Goal: Find specific page/section: Find specific page/section

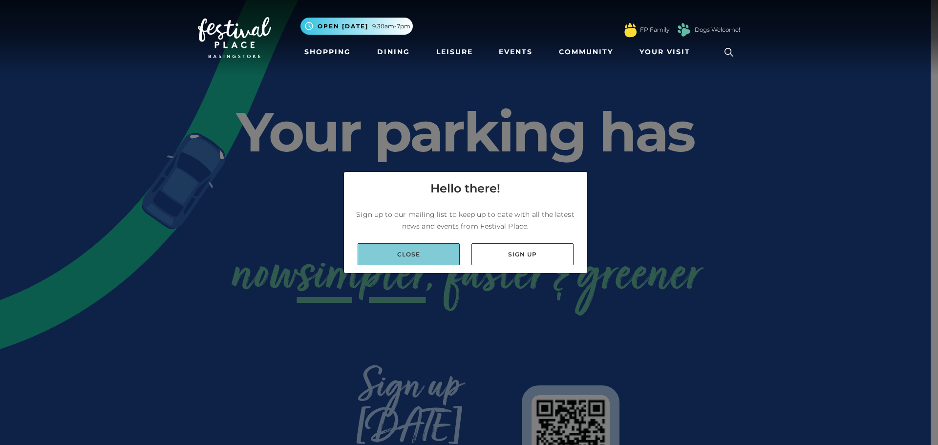
click at [434, 251] on link "Close" at bounding box center [409, 254] width 102 height 22
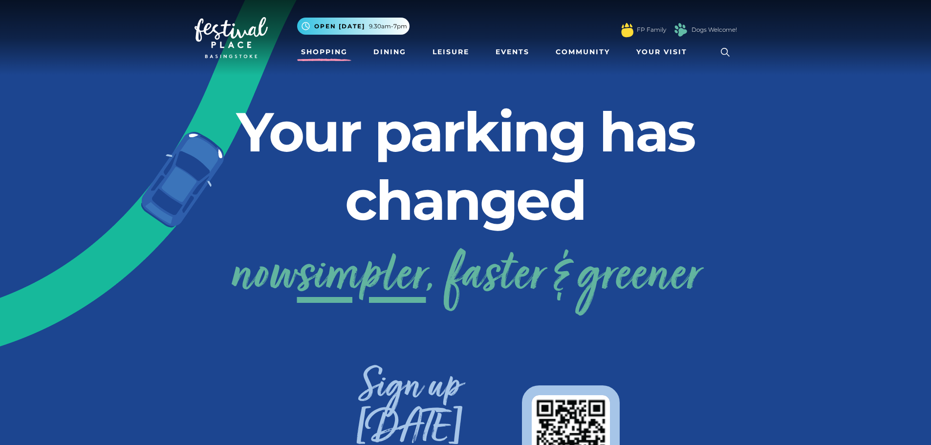
click at [331, 60] on link "Shopping" at bounding box center [324, 52] width 54 height 18
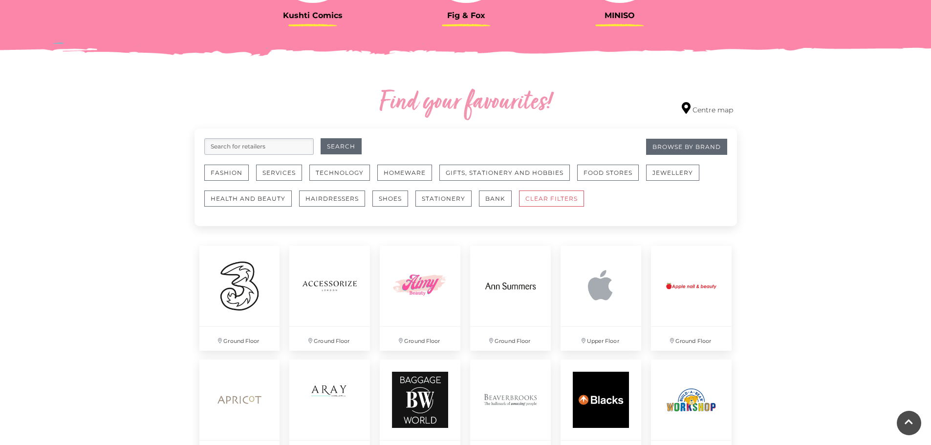
scroll to position [488, 0]
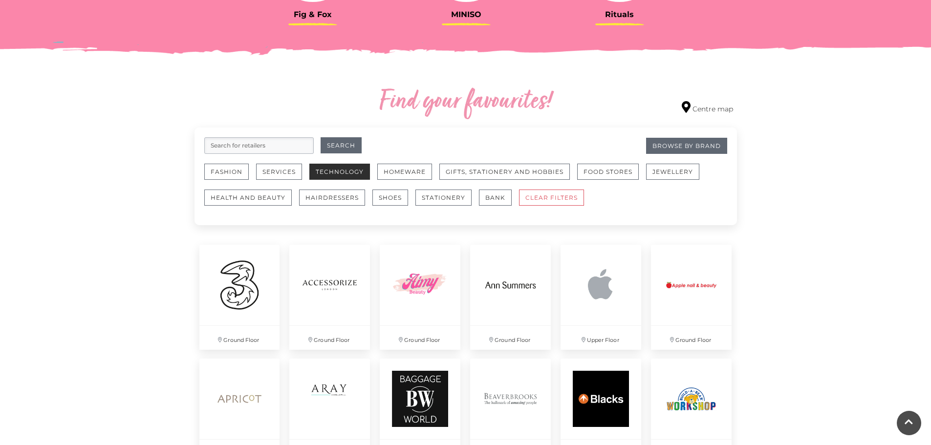
click at [338, 170] on button "Technology" at bounding box center [339, 172] width 61 height 16
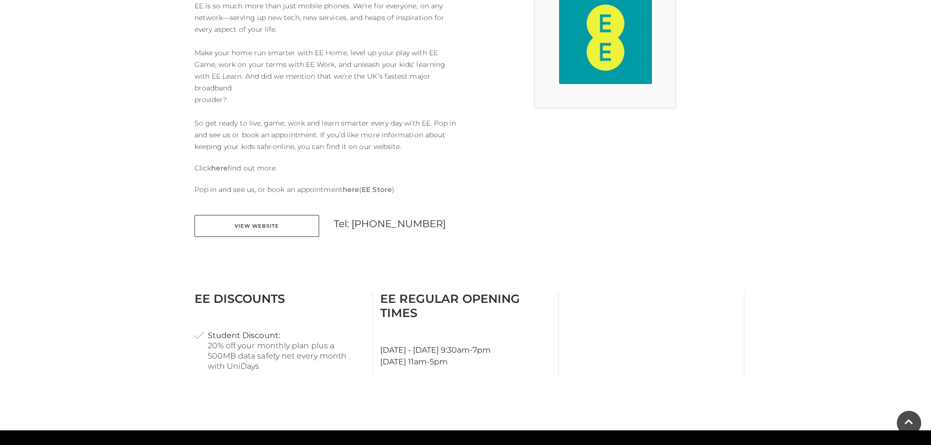
scroll to position [342, 0]
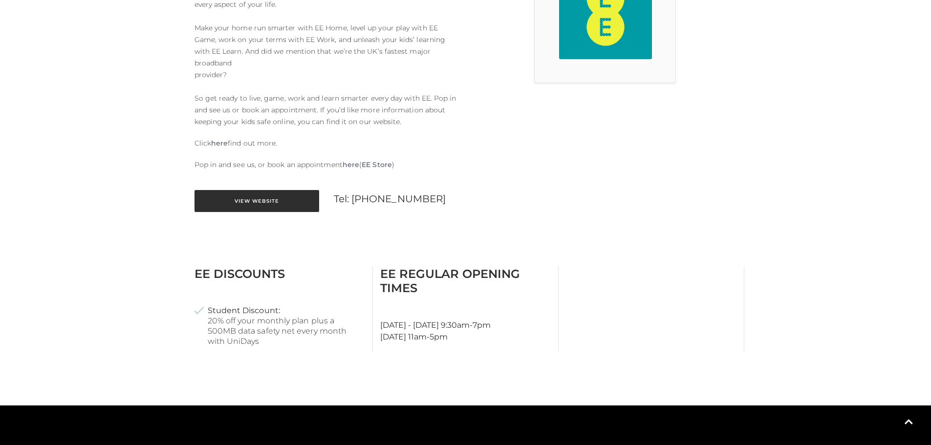
click at [252, 206] on link "View Website" at bounding box center [256, 201] width 125 height 22
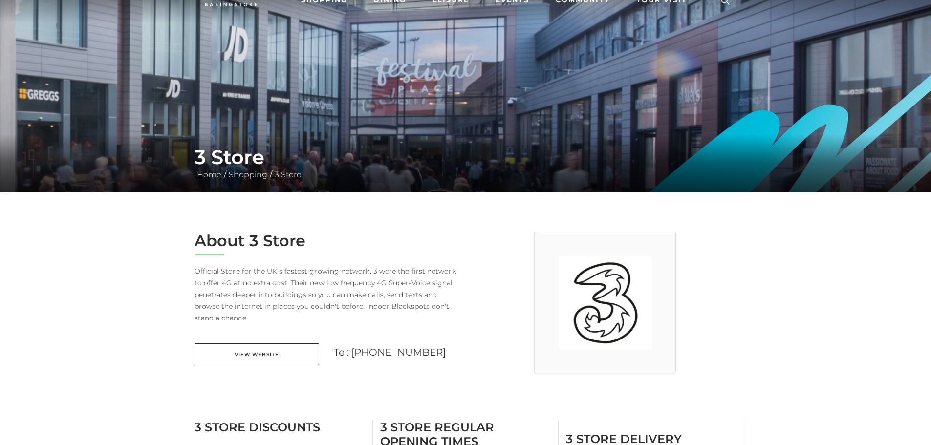
scroll to position [147, 0]
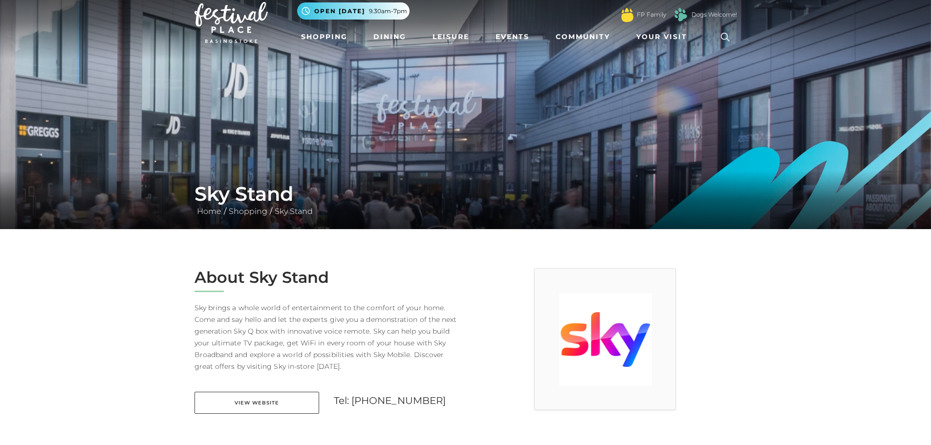
scroll to position [244, 0]
